Goal: Navigation & Orientation: Find specific page/section

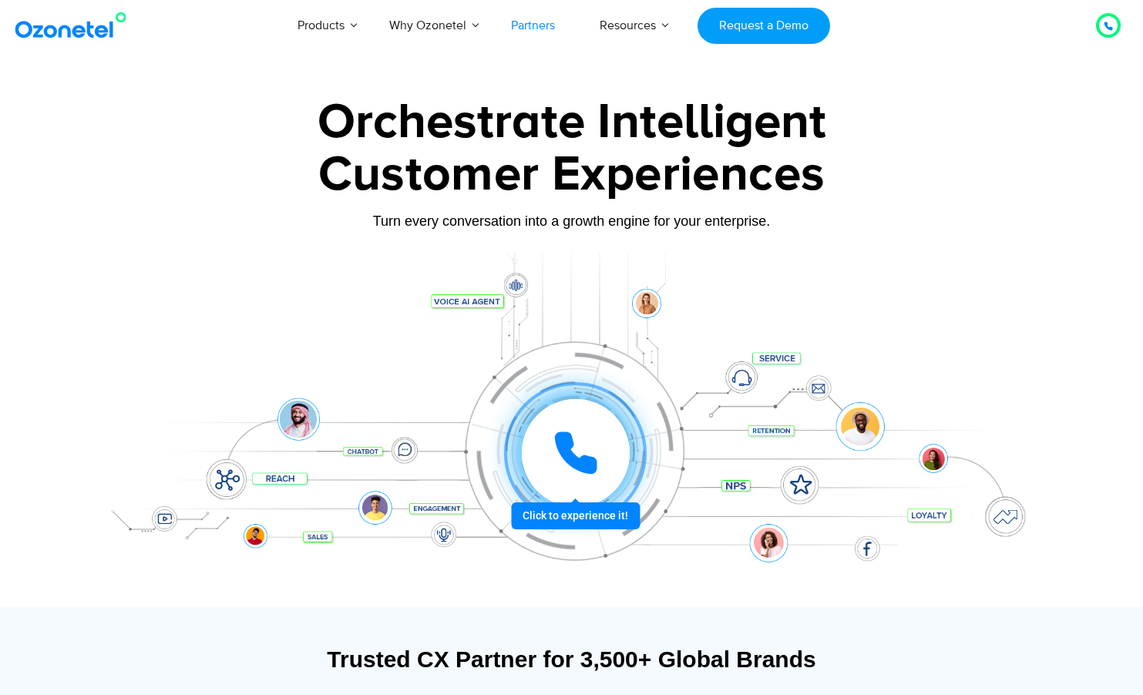
click at [540, 25] on link "Partners" at bounding box center [533, 25] width 89 height 51
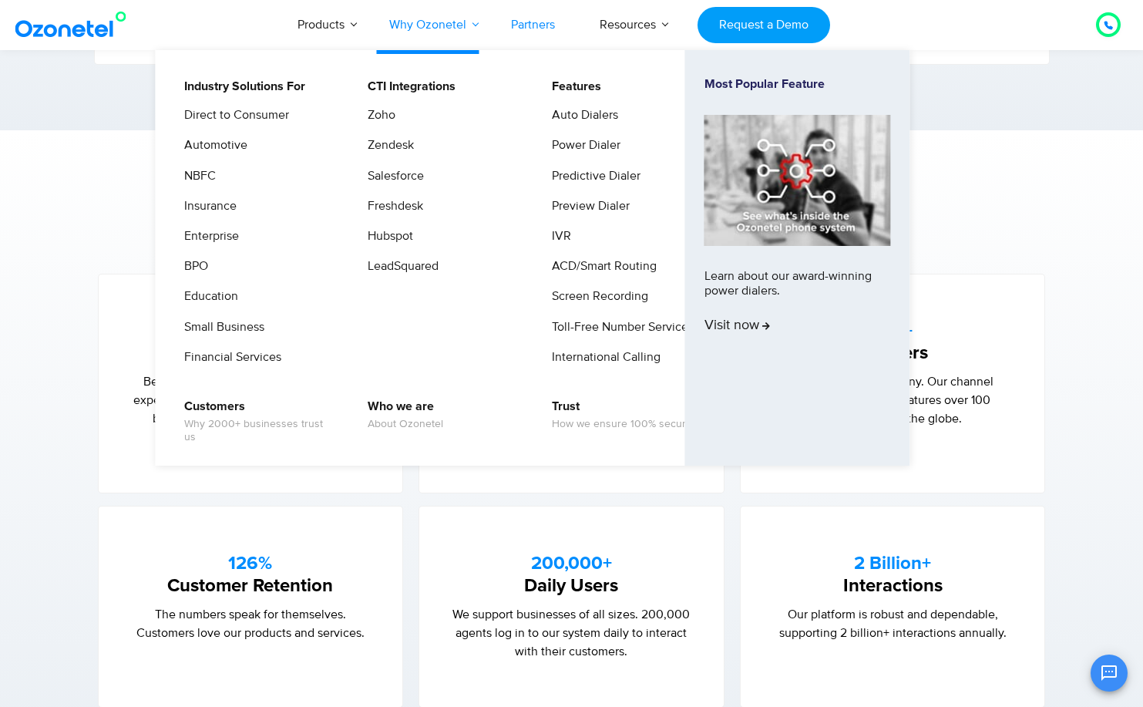
scroll to position [925, 0]
